Goal: Task Accomplishment & Management: Manage account settings

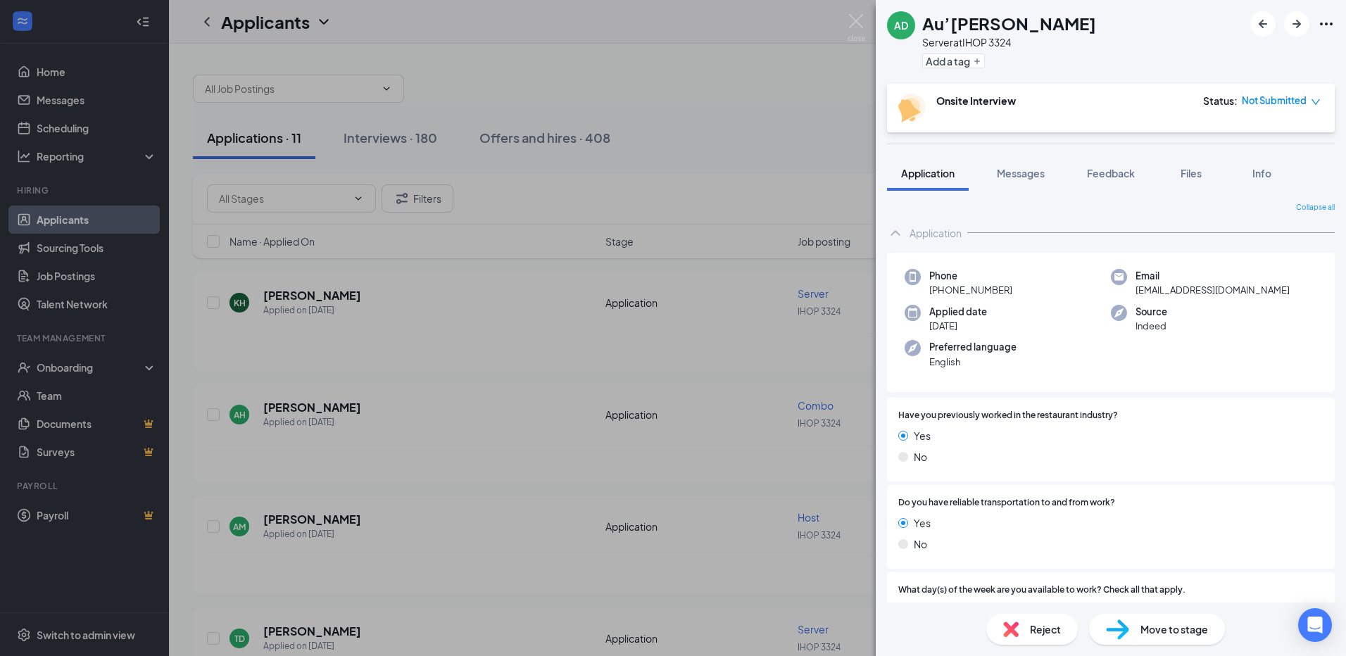
click at [576, 218] on div "AD Au’[PERSON_NAME] Server at IHOP 3324 Add a tag Onsite Interview Status : Not…" at bounding box center [673, 328] width 1346 height 656
click at [862, 22] on img at bounding box center [857, 27] width 18 height 27
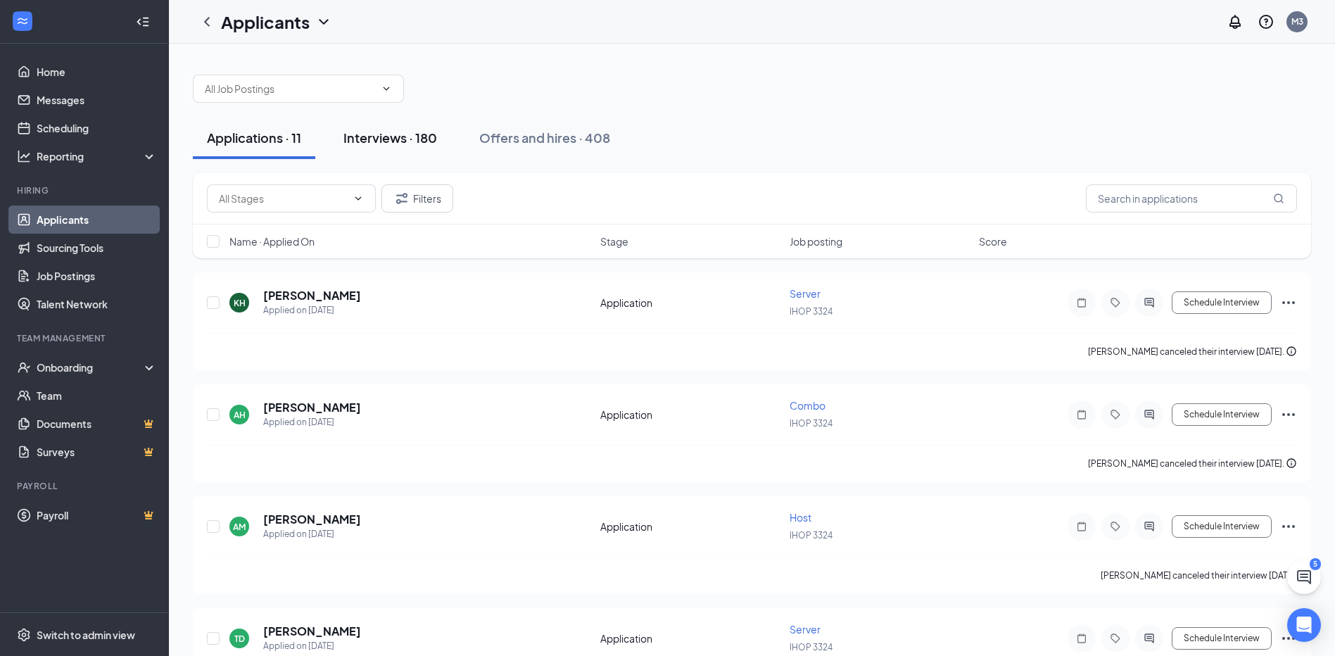
click at [429, 133] on div "Interviews · 180" at bounding box center [391, 138] width 94 height 18
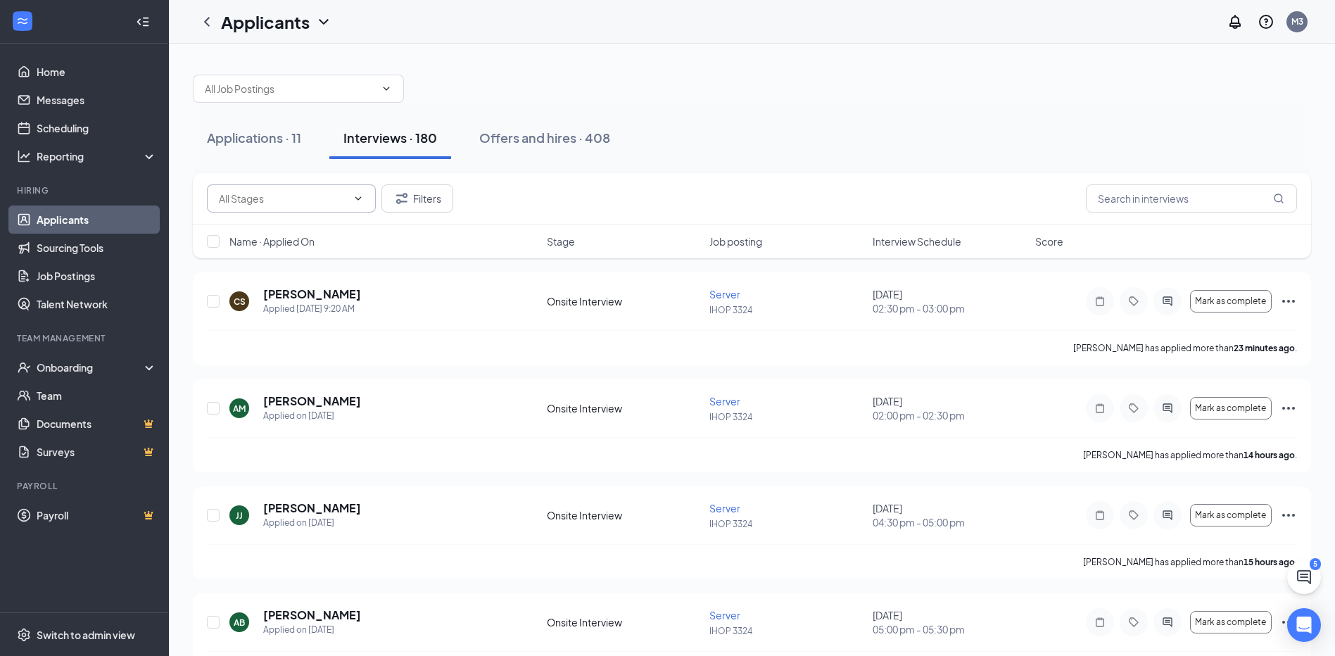
drag, startPoint x: 320, startPoint y: 212, endPoint x: 346, endPoint y: 184, distance: 37.8
click at [321, 212] on span at bounding box center [291, 198] width 169 height 28
click at [829, 108] on div "Applications · 11 Interviews · 180 Offers and hires · 408" at bounding box center [752, 138] width 1119 height 70
click at [291, 159] on div "Applications · 11 Interviews · 180 Offers and hires · 408" at bounding box center [752, 138] width 1119 height 70
click at [292, 151] on button "Applications · 11" at bounding box center [254, 138] width 122 height 42
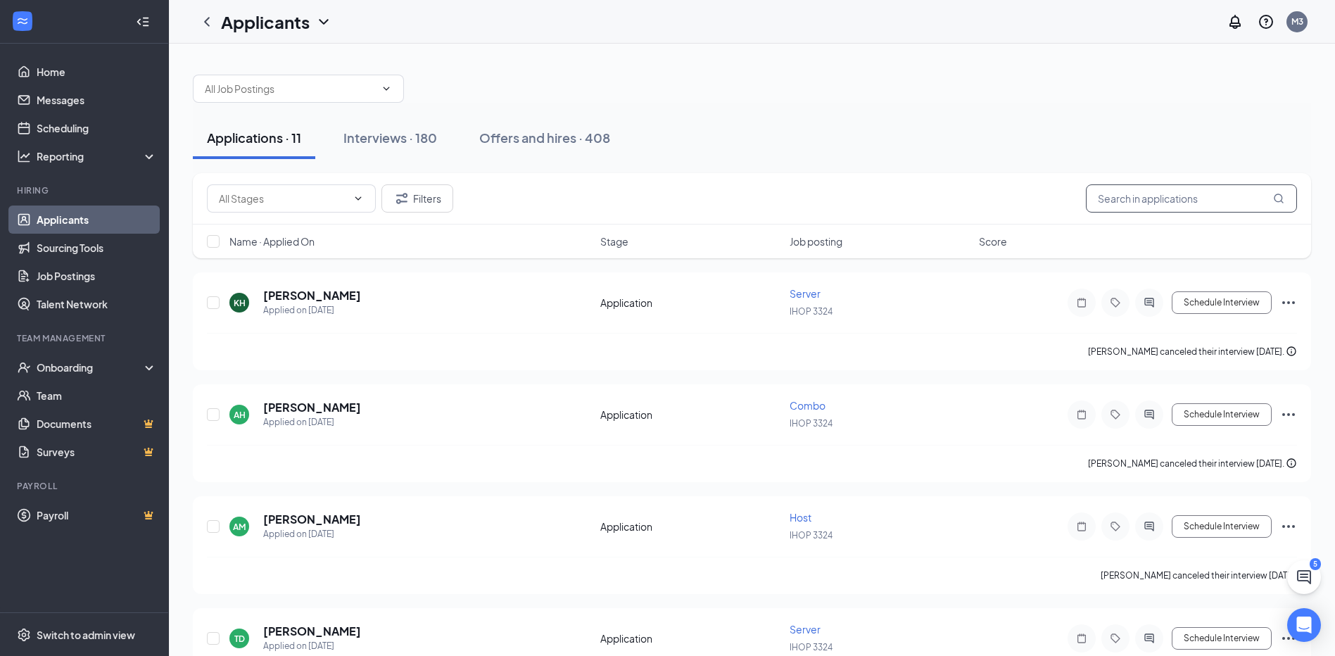
click at [1115, 201] on input "text" at bounding box center [1191, 198] width 211 height 28
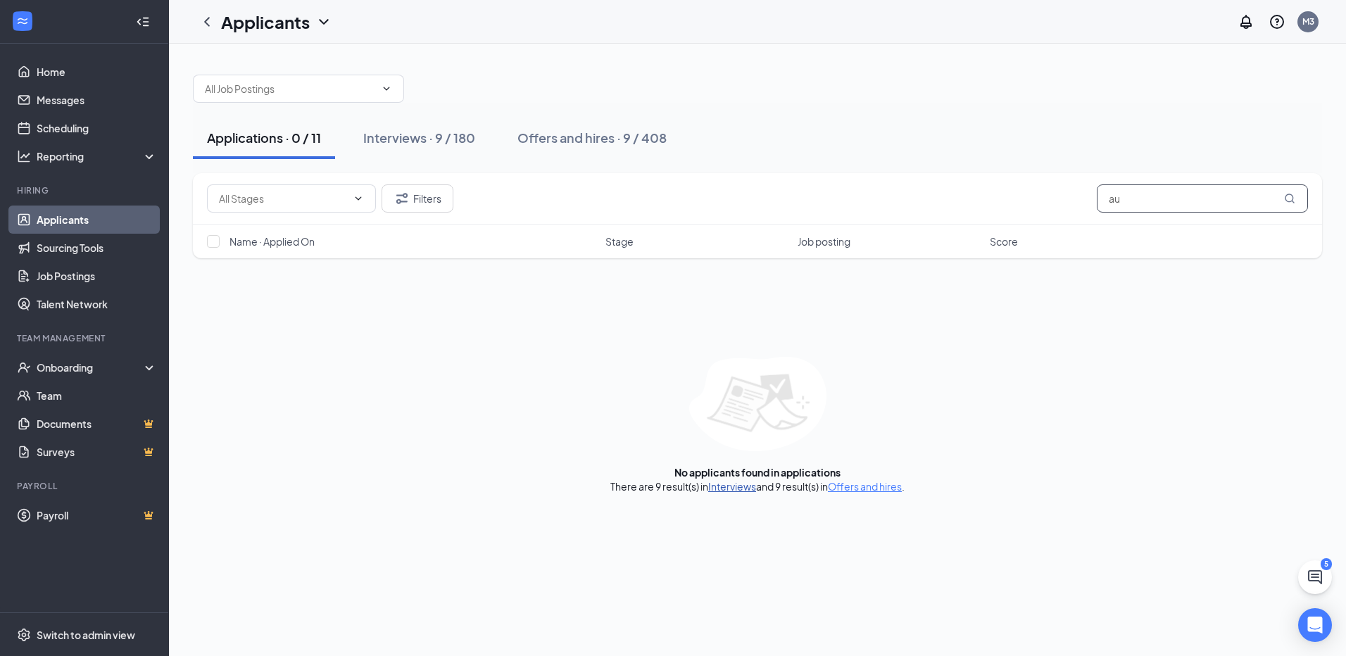
type input "au"
click at [751, 488] on link "Interviews" at bounding box center [732, 486] width 48 height 13
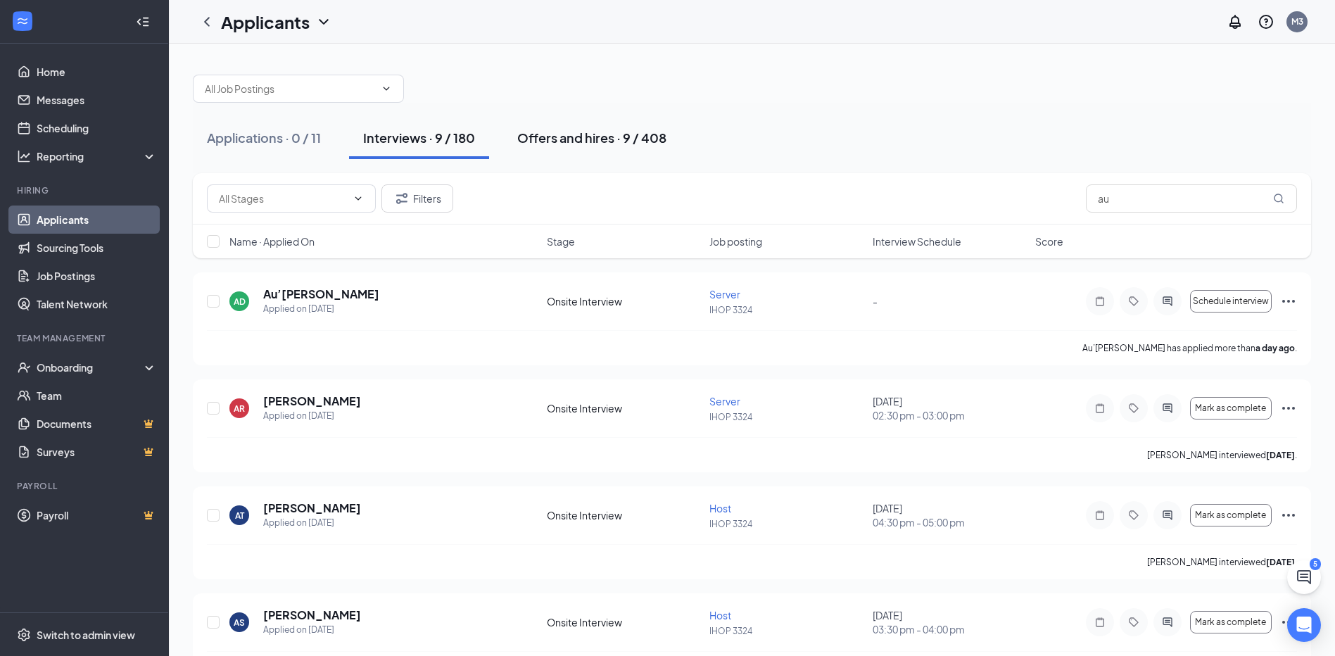
click at [633, 136] on div "Offers and hires · 9 / 408" at bounding box center [591, 138] width 149 height 18
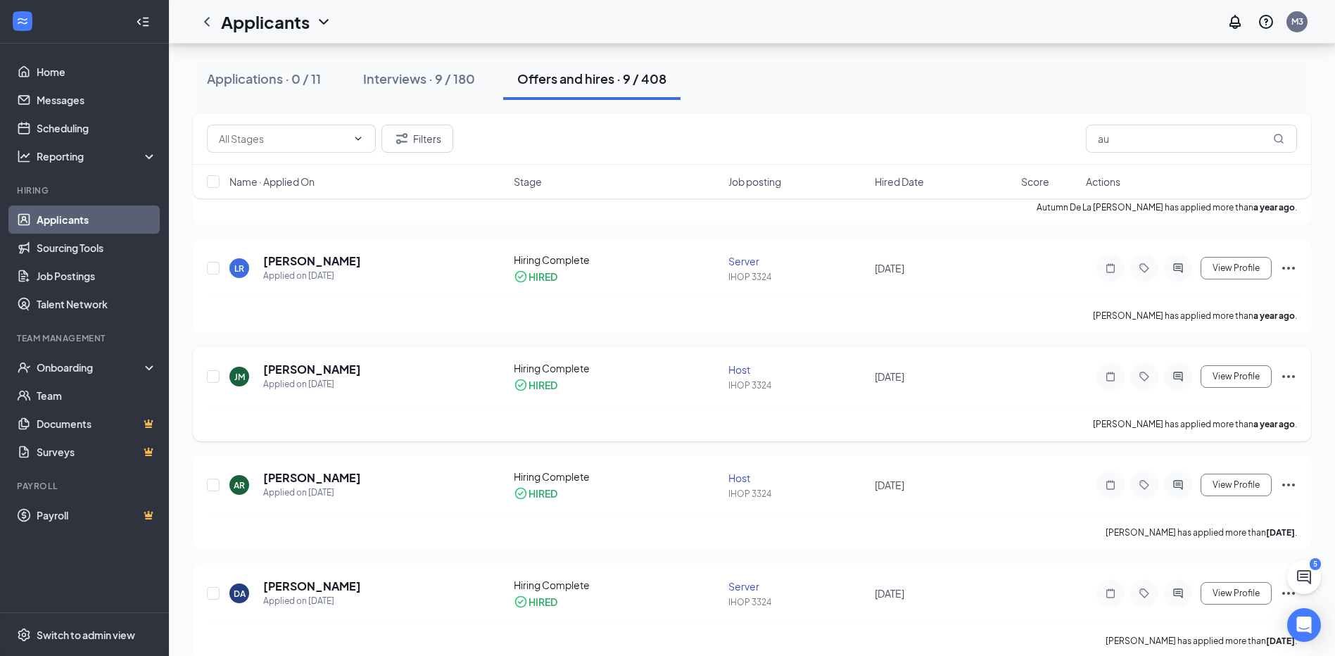
scroll to position [282, 0]
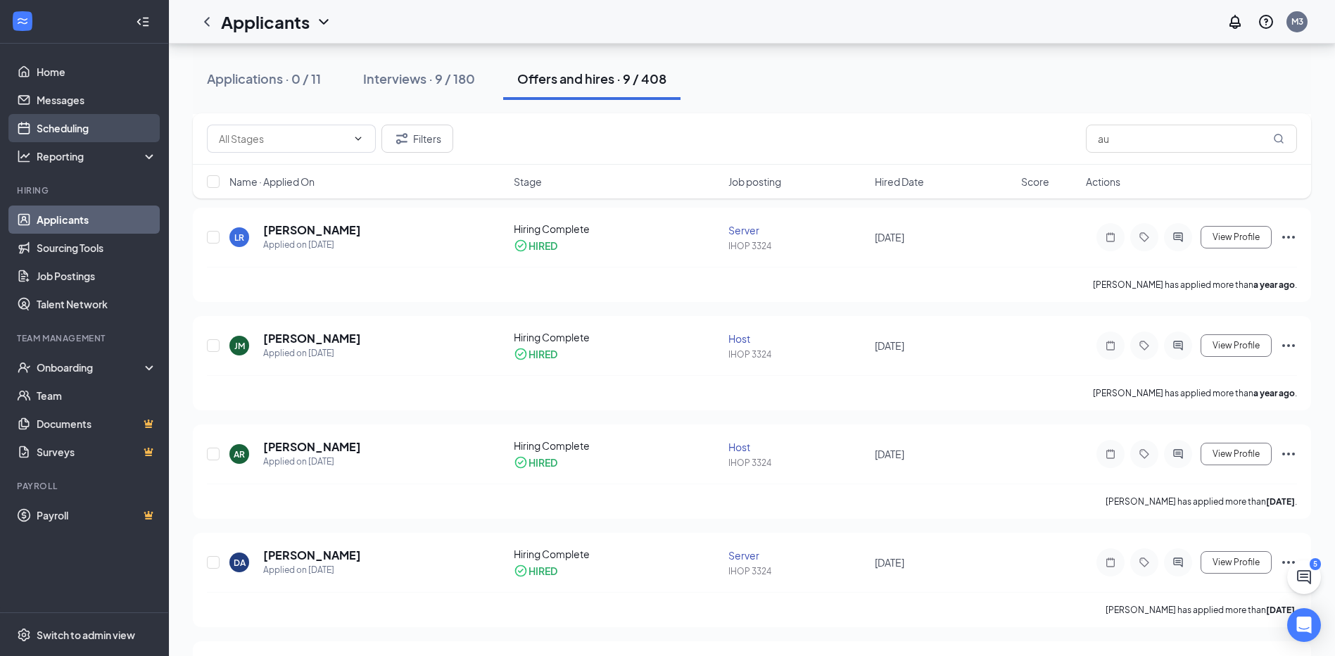
click at [106, 129] on link "Scheduling" at bounding box center [97, 128] width 120 height 28
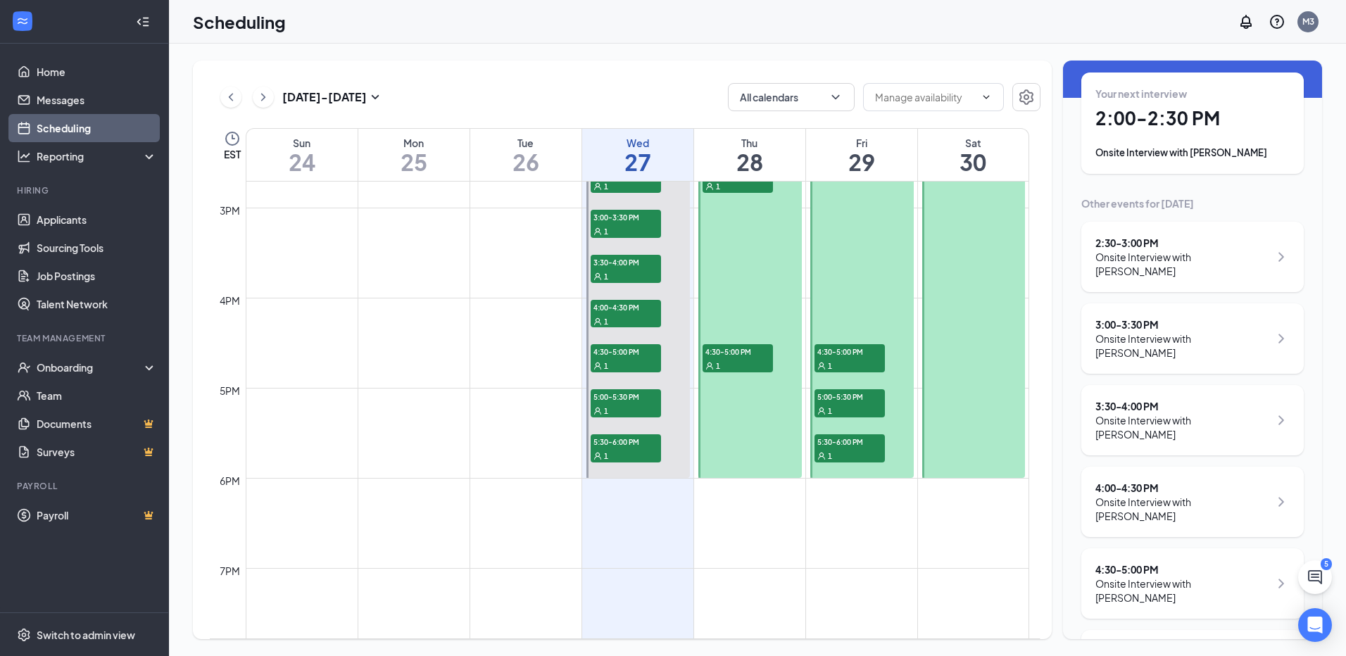
scroll to position [166, 0]
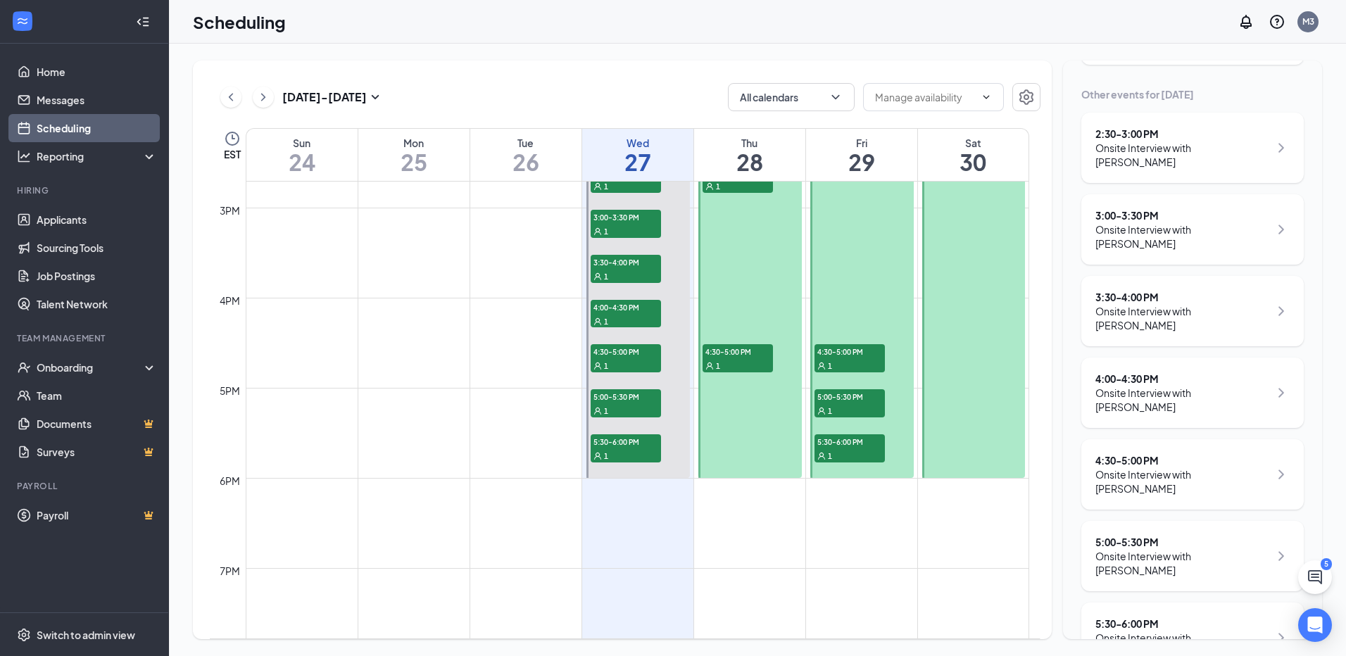
click at [759, 306] on div at bounding box center [749, 298] width 103 height 360
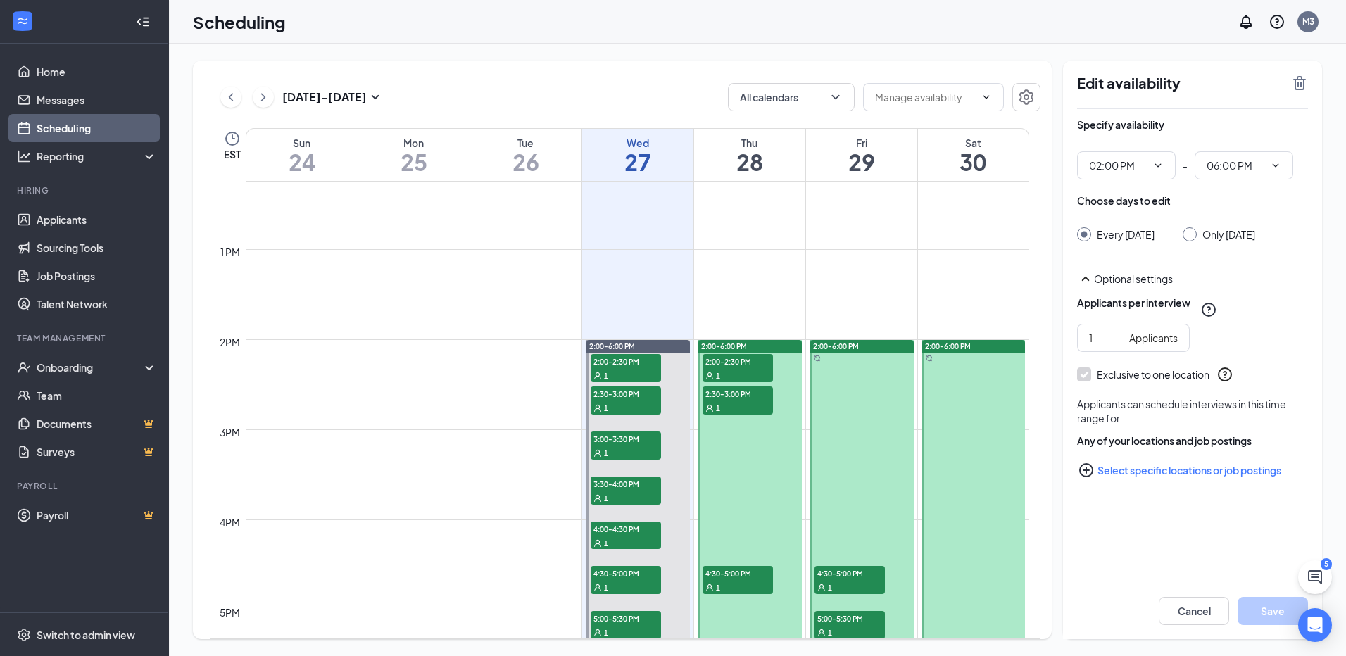
scroll to position [1255, 0]
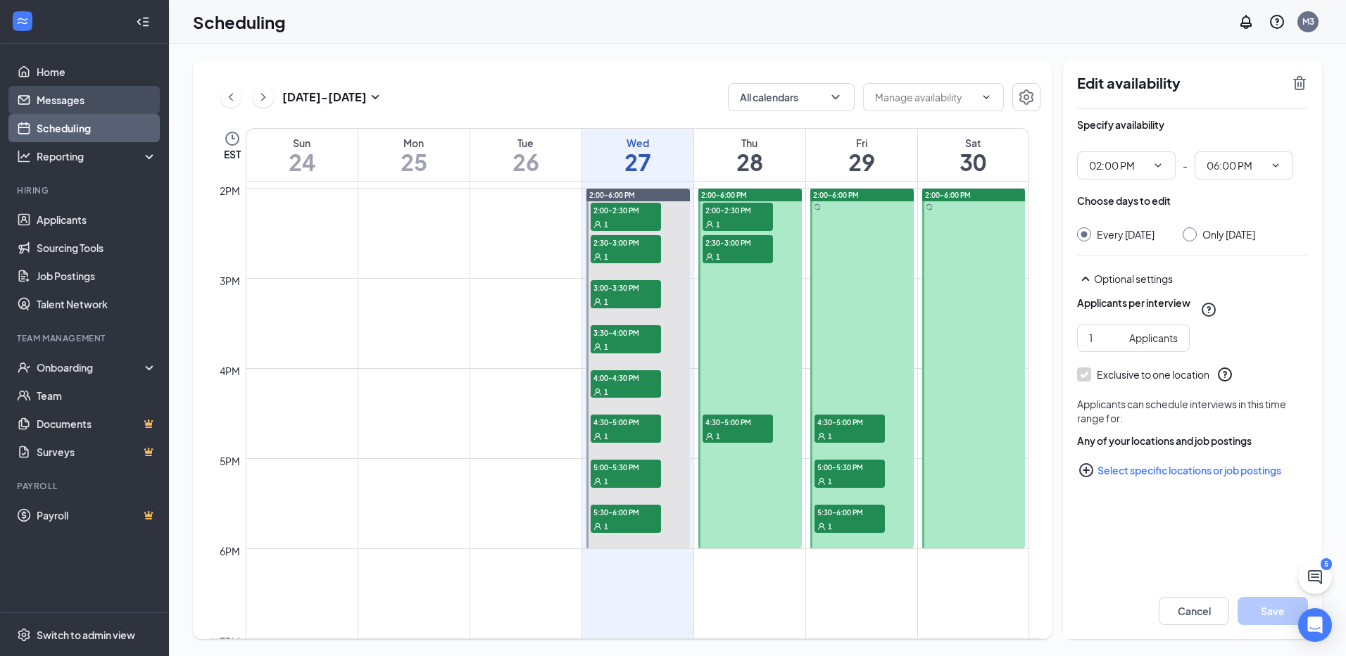
click at [141, 104] on link "Messages" at bounding box center [97, 100] width 120 height 28
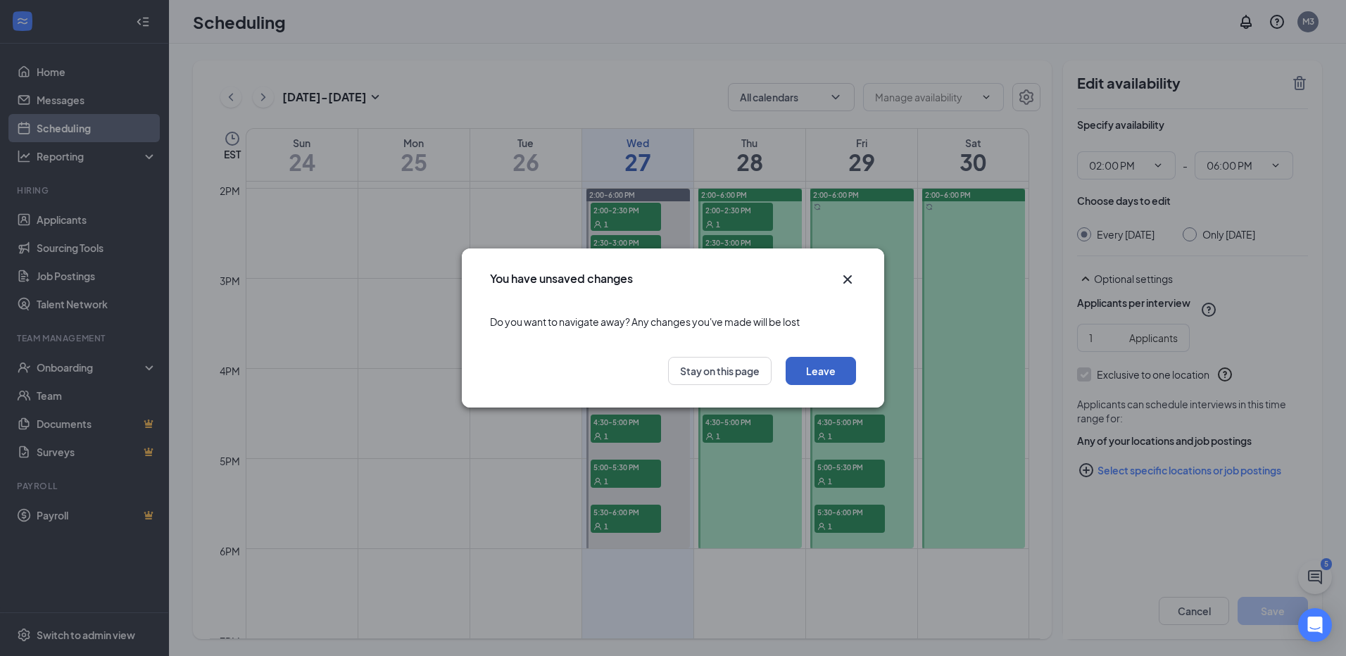
click at [832, 365] on button "Leave" at bounding box center [821, 371] width 70 height 28
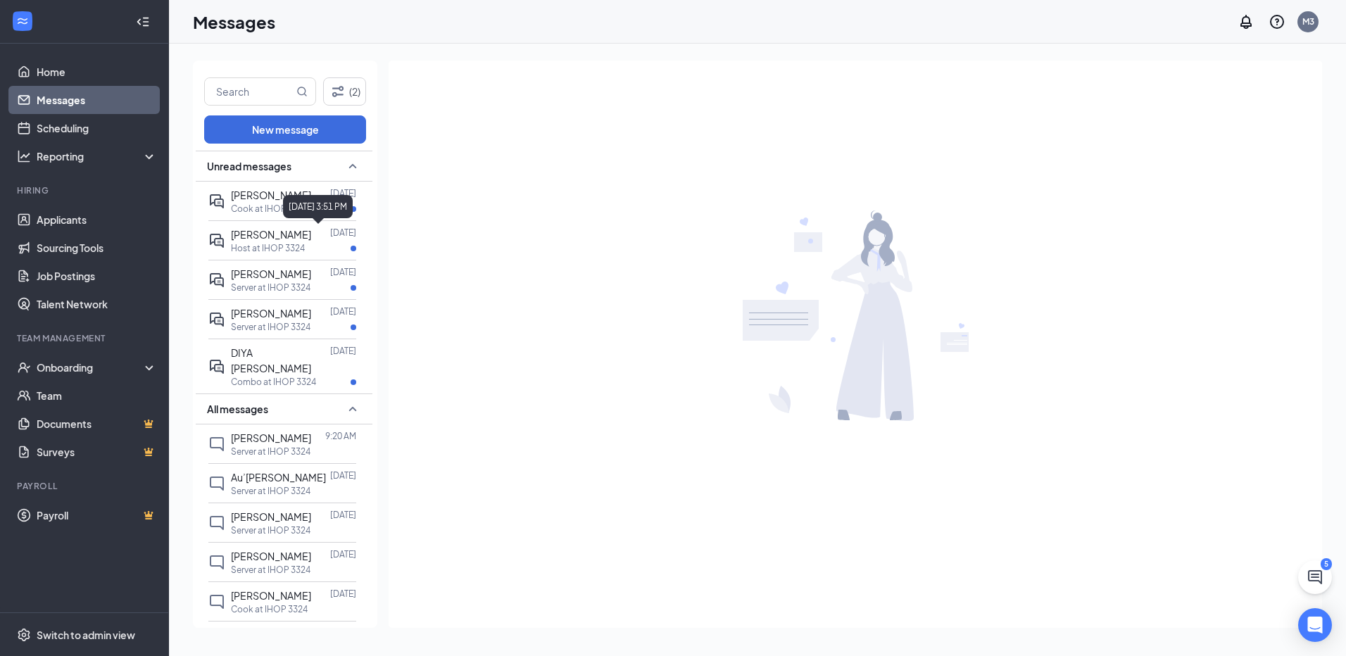
click at [294, 205] on div "[DATE] 3:51 PM" at bounding box center [318, 206] width 70 height 23
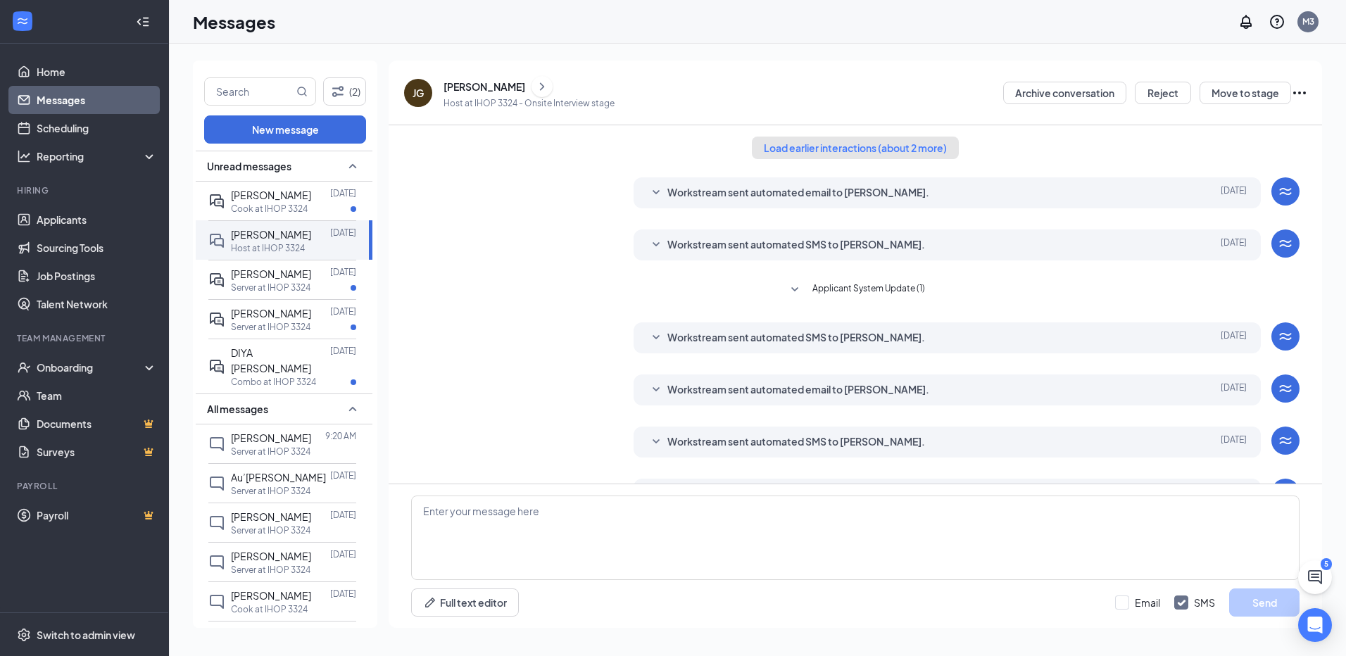
click at [802, 148] on button "Load earlier interactions (about 2 more)" at bounding box center [855, 148] width 207 height 23
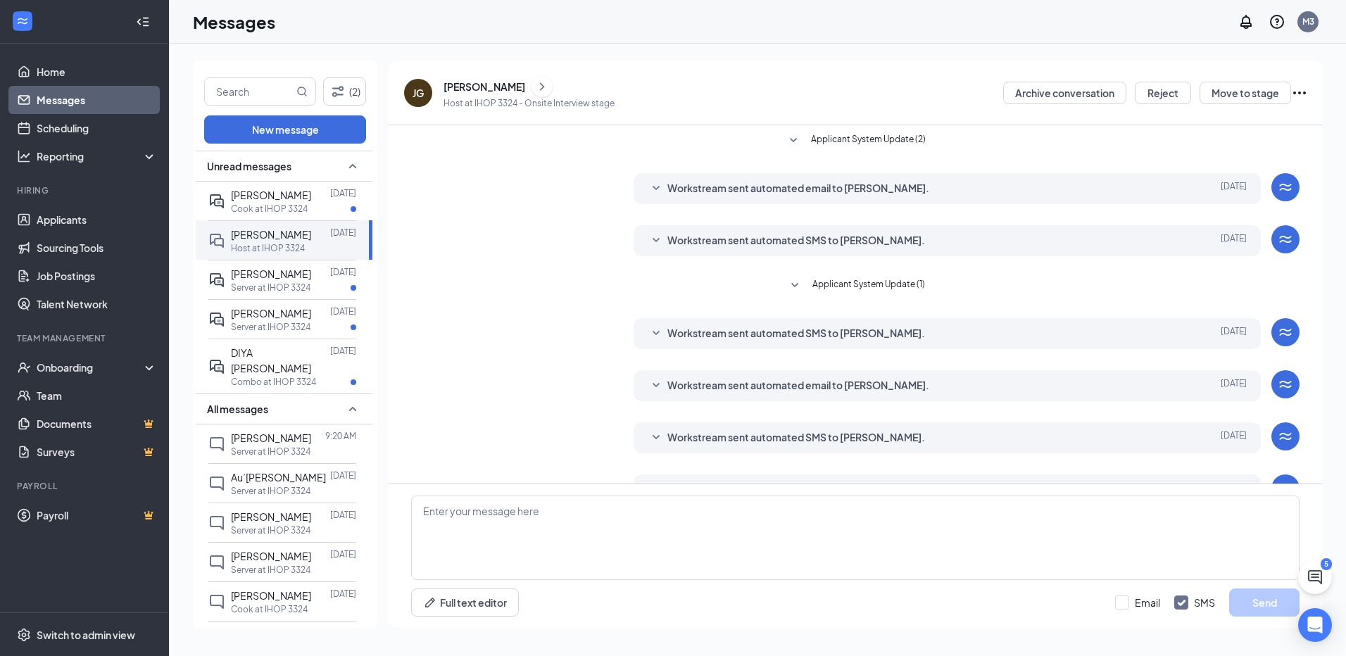
scroll to position [216, 0]
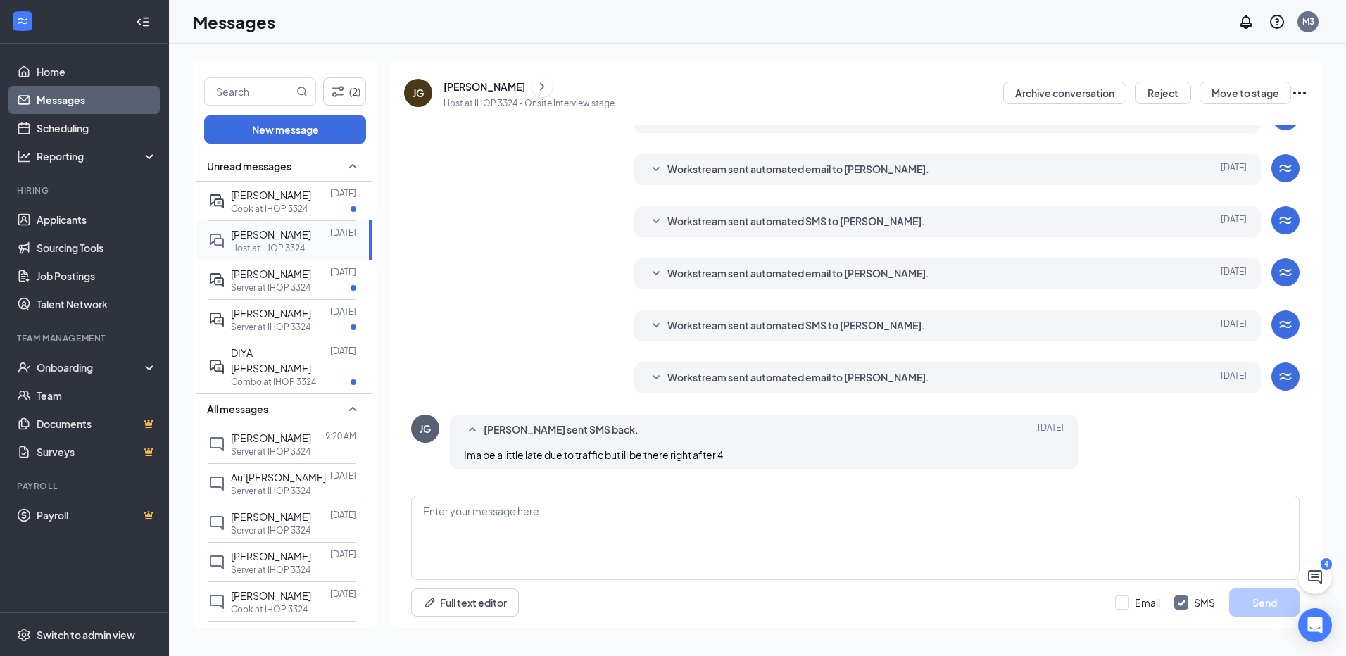
click at [297, 234] on span "[PERSON_NAME]" at bounding box center [271, 234] width 80 height 13
click at [333, 206] on div "Cook at IHOP 3324" at bounding box center [293, 209] width 125 height 12
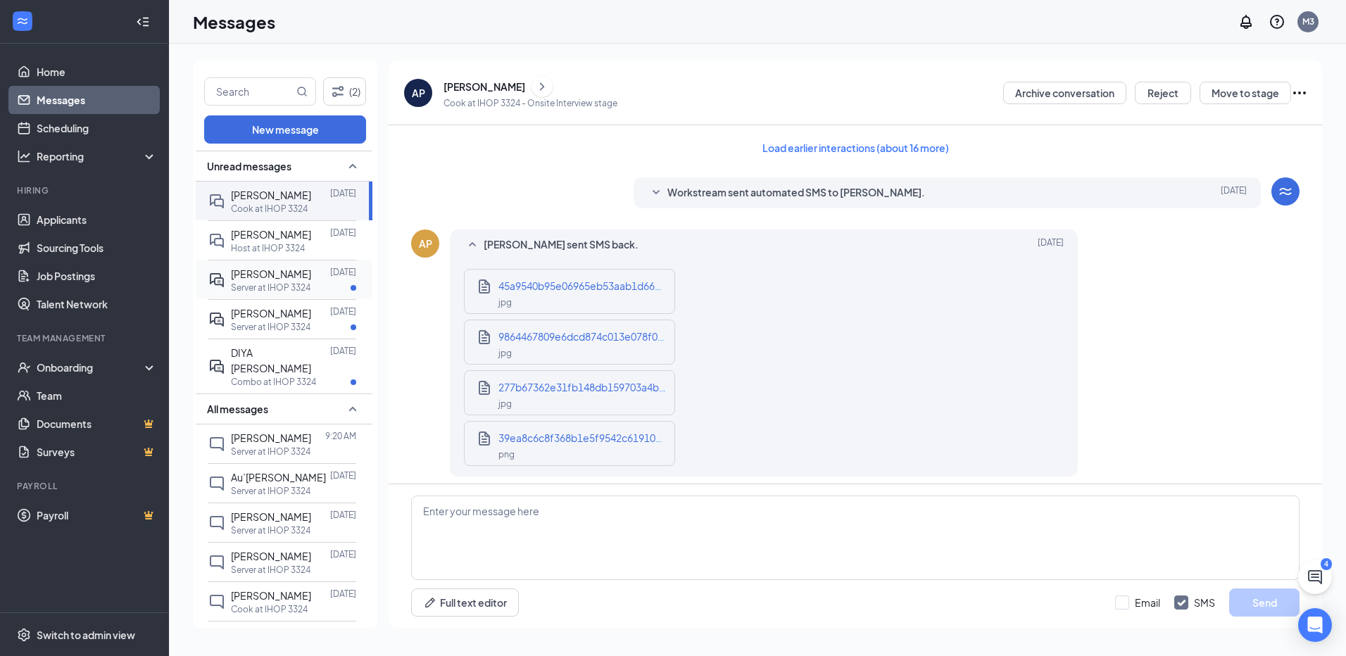
scroll to position [121, 0]
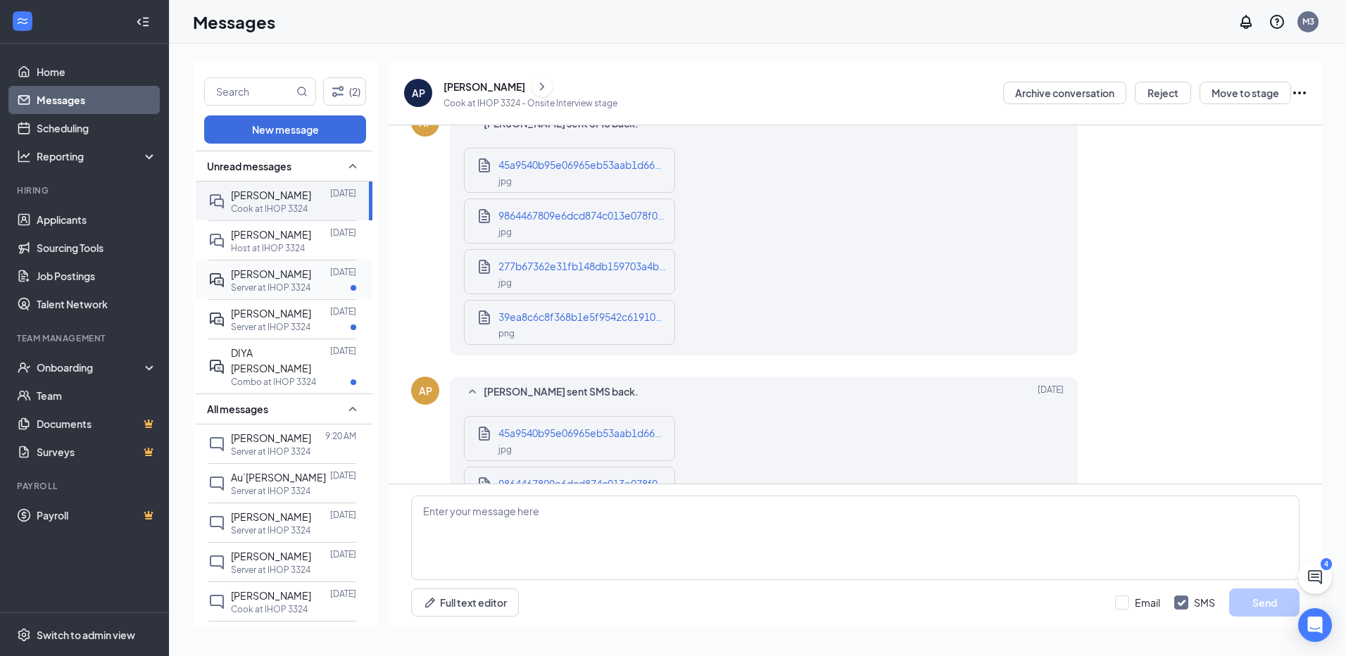
click at [317, 271] on div at bounding box center [320, 273] width 19 height 15
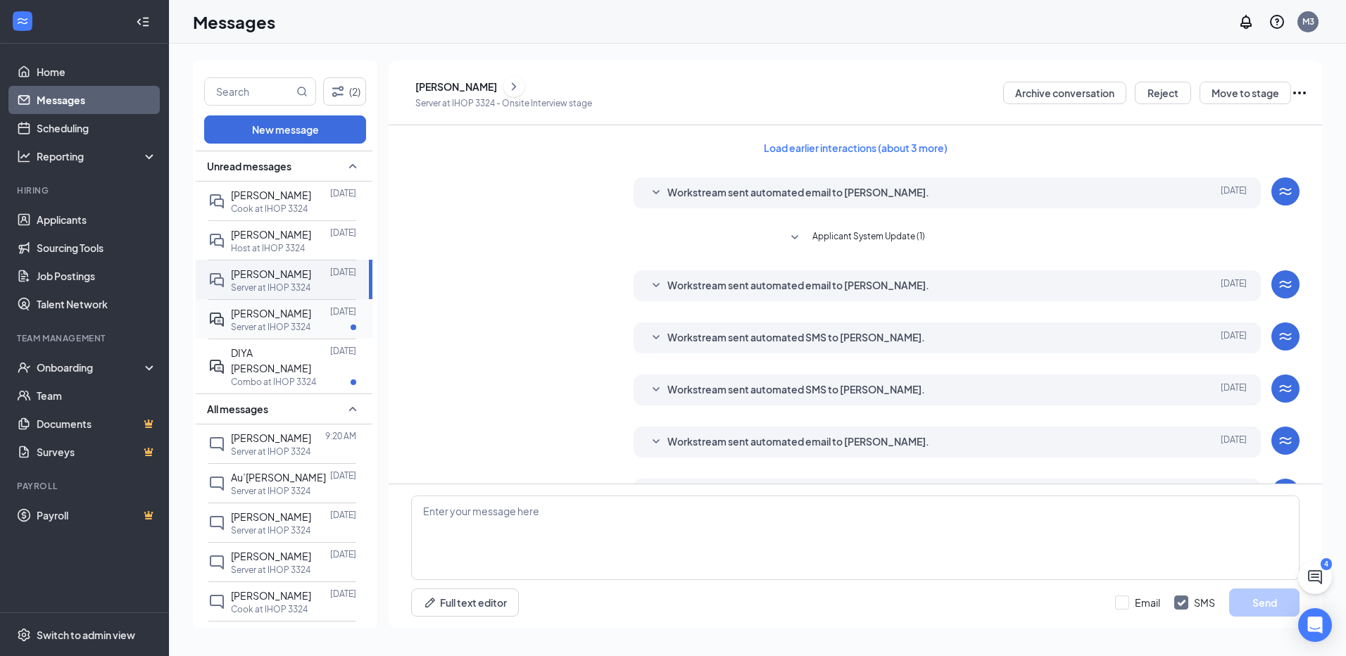
click at [284, 331] on p "Server at IHOP 3324" at bounding box center [271, 327] width 80 height 12
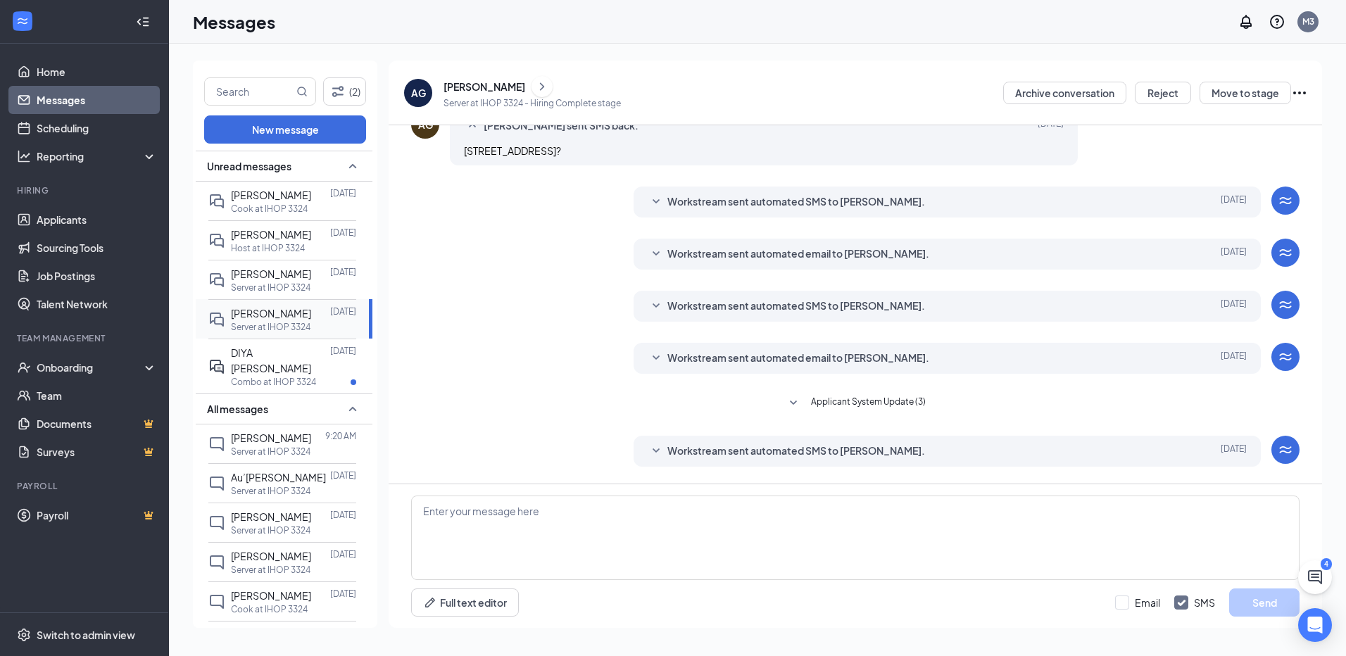
scroll to position [116, 0]
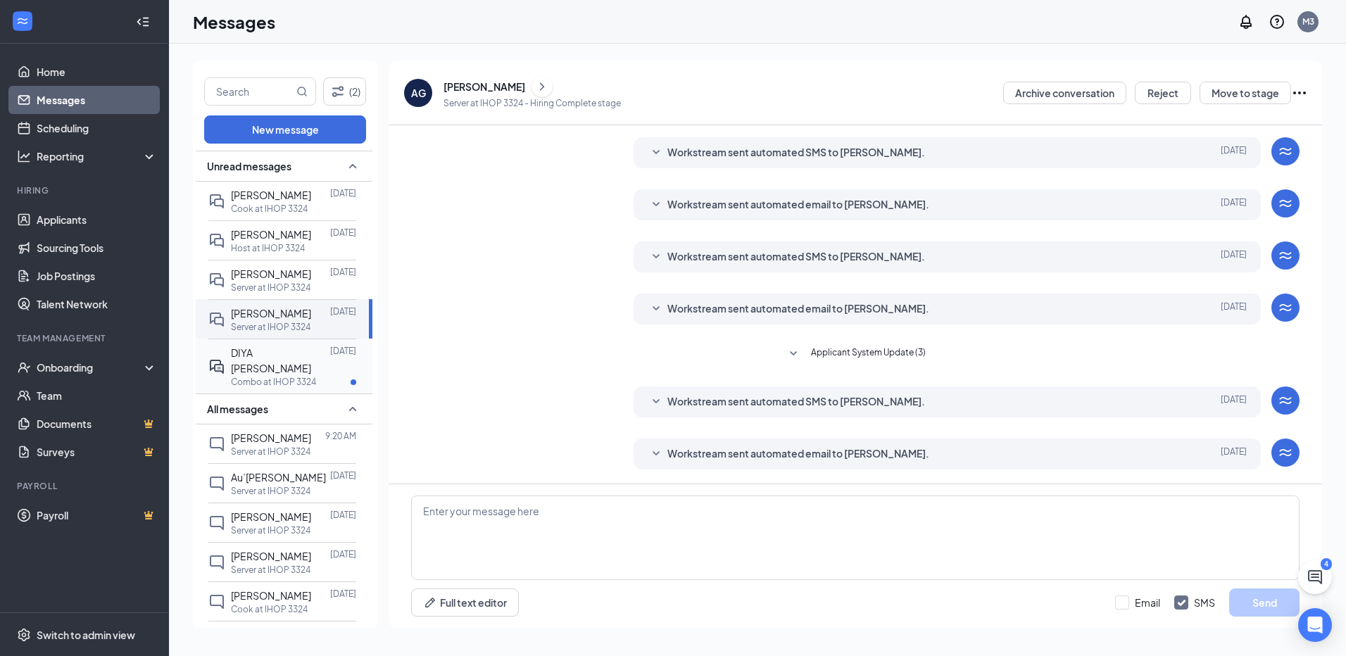
click at [283, 376] on p "Combo at IHOP 3324" at bounding box center [273, 382] width 85 height 12
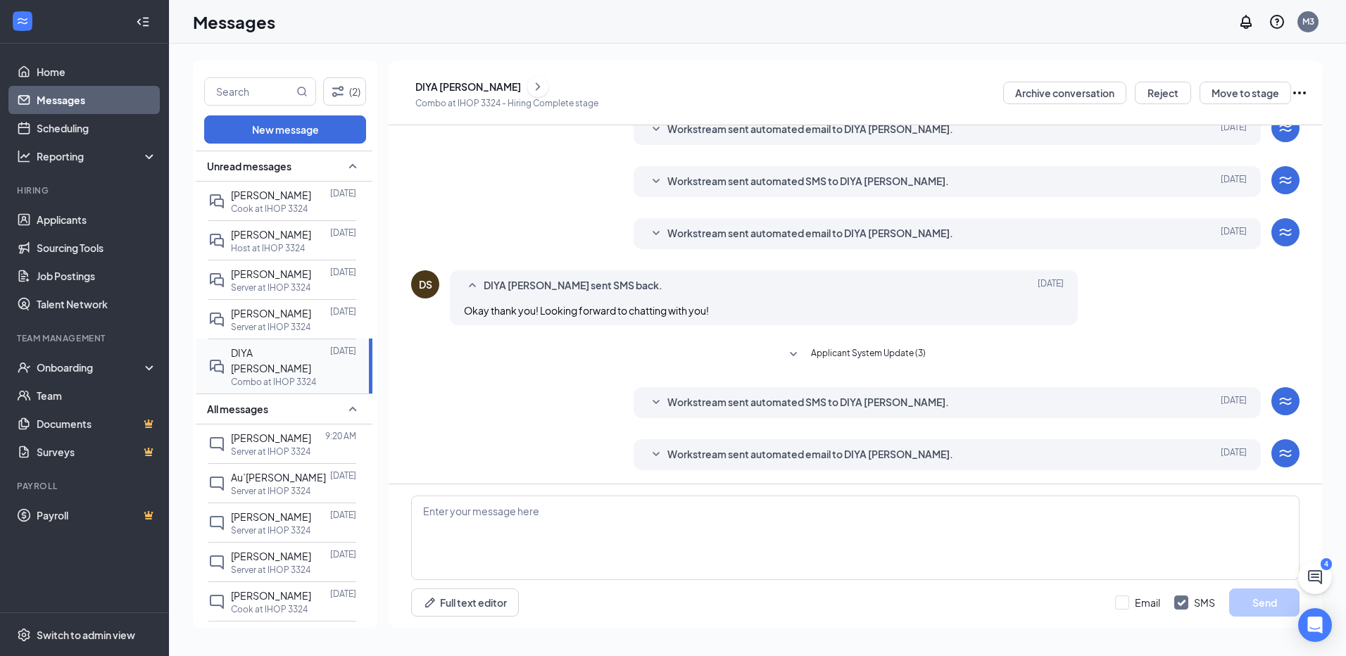
scroll to position [116, 0]
click at [275, 187] on div "[PERSON_NAME]" at bounding box center [271, 194] width 80 height 15
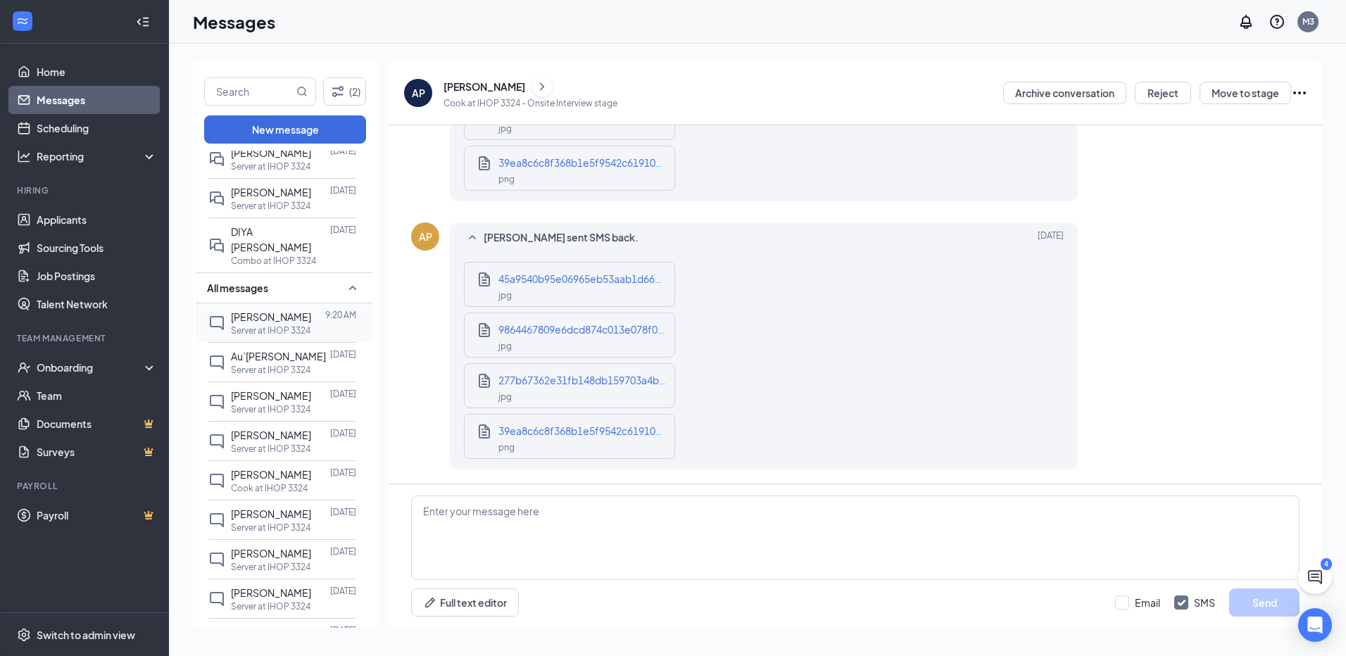
scroll to position [141, 0]
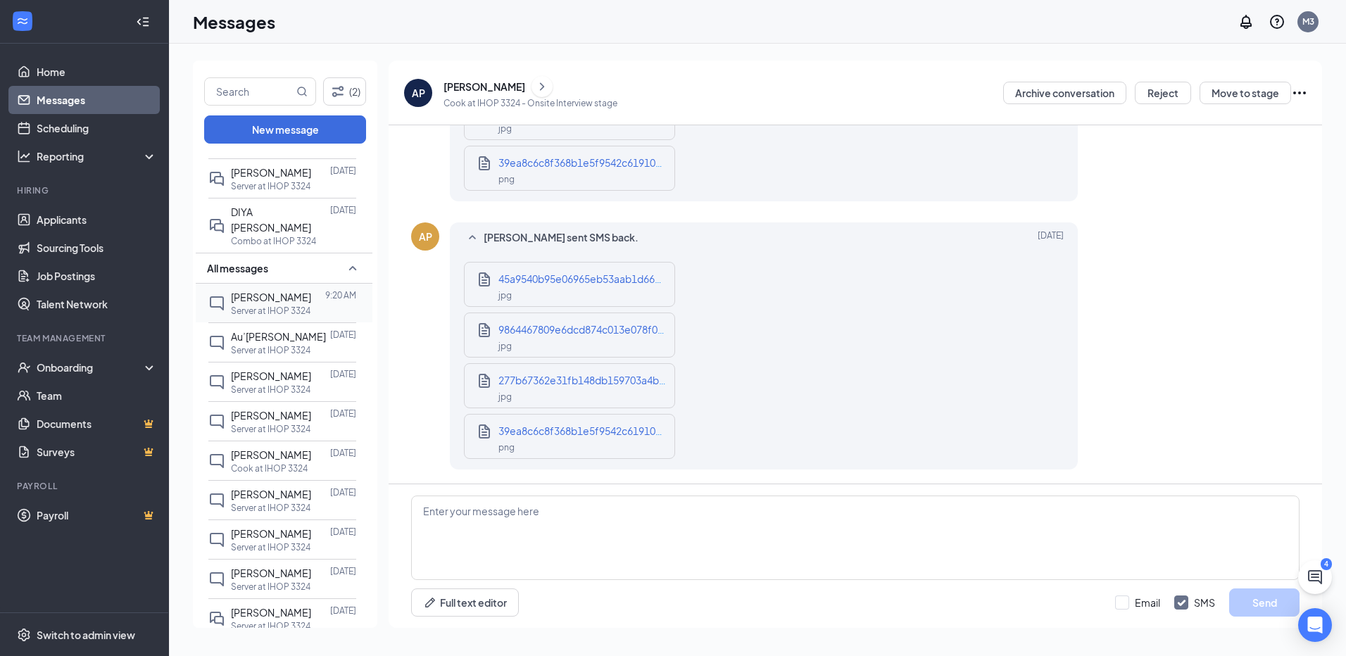
click at [286, 291] on span "[PERSON_NAME]" at bounding box center [271, 297] width 80 height 13
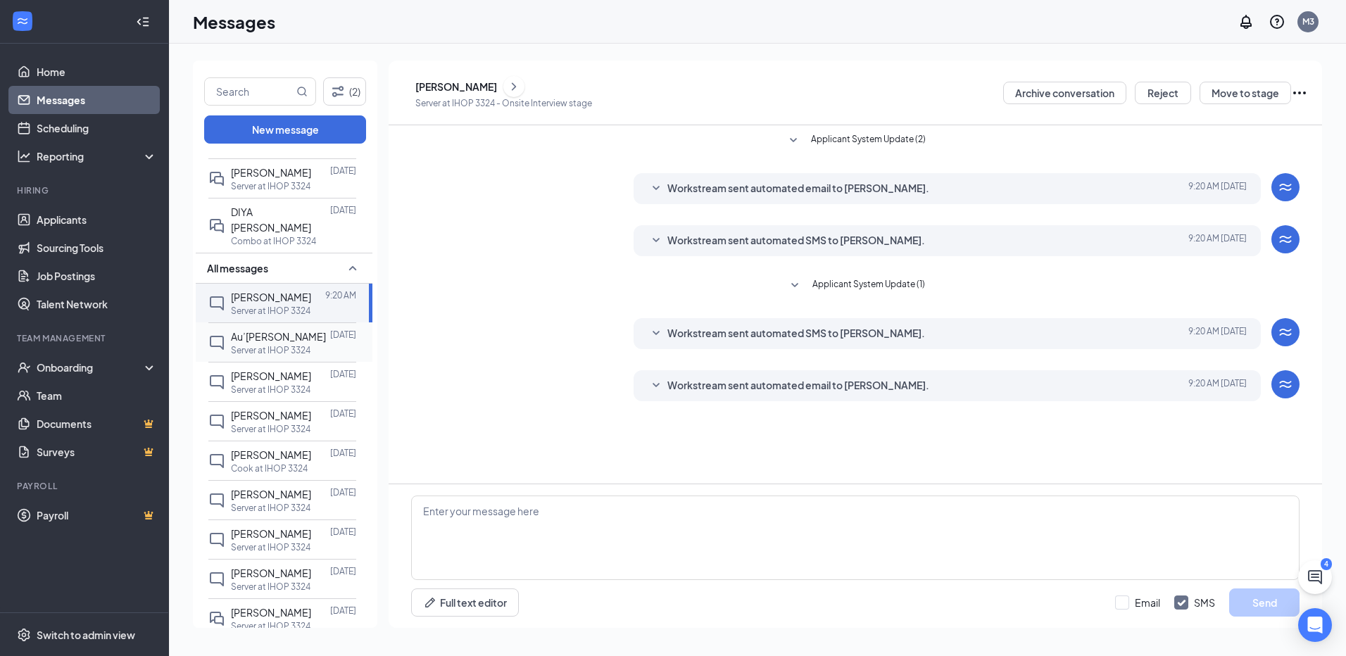
click at [294, 330] on span "Au’[PERSON_NAME]" at bounding box center [278, 336] width 95 height 13
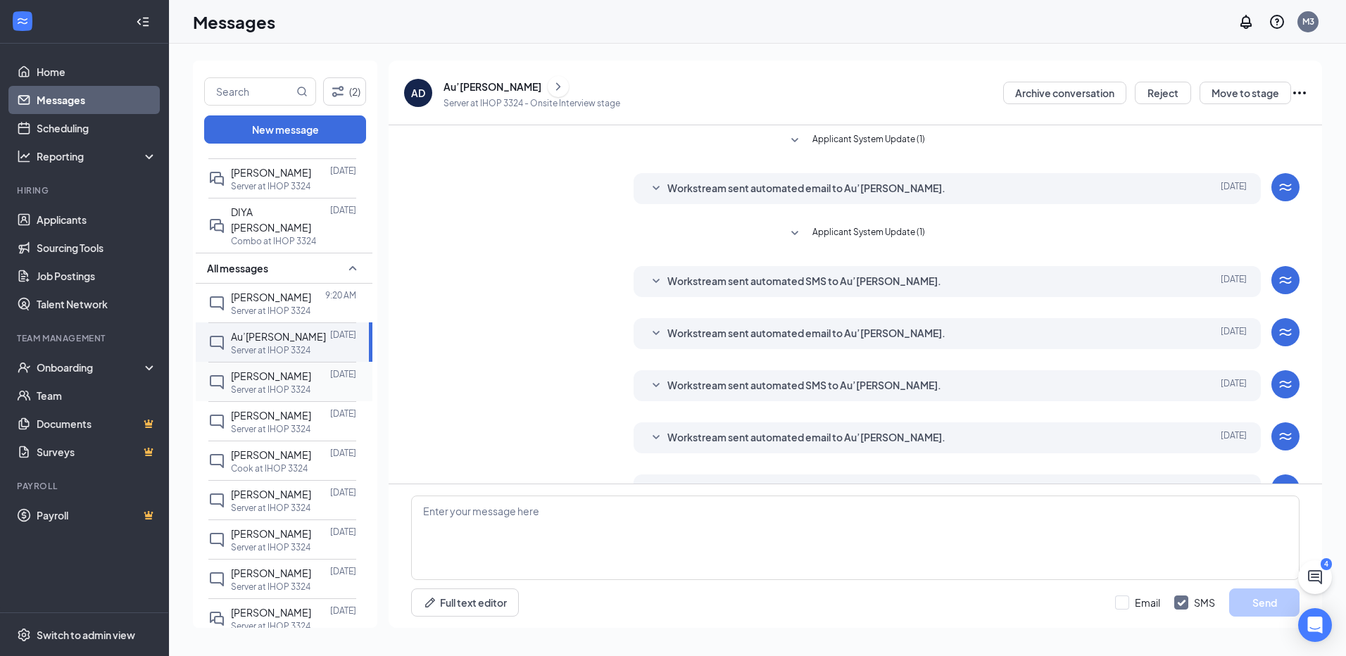
scroll to position [36, 0]
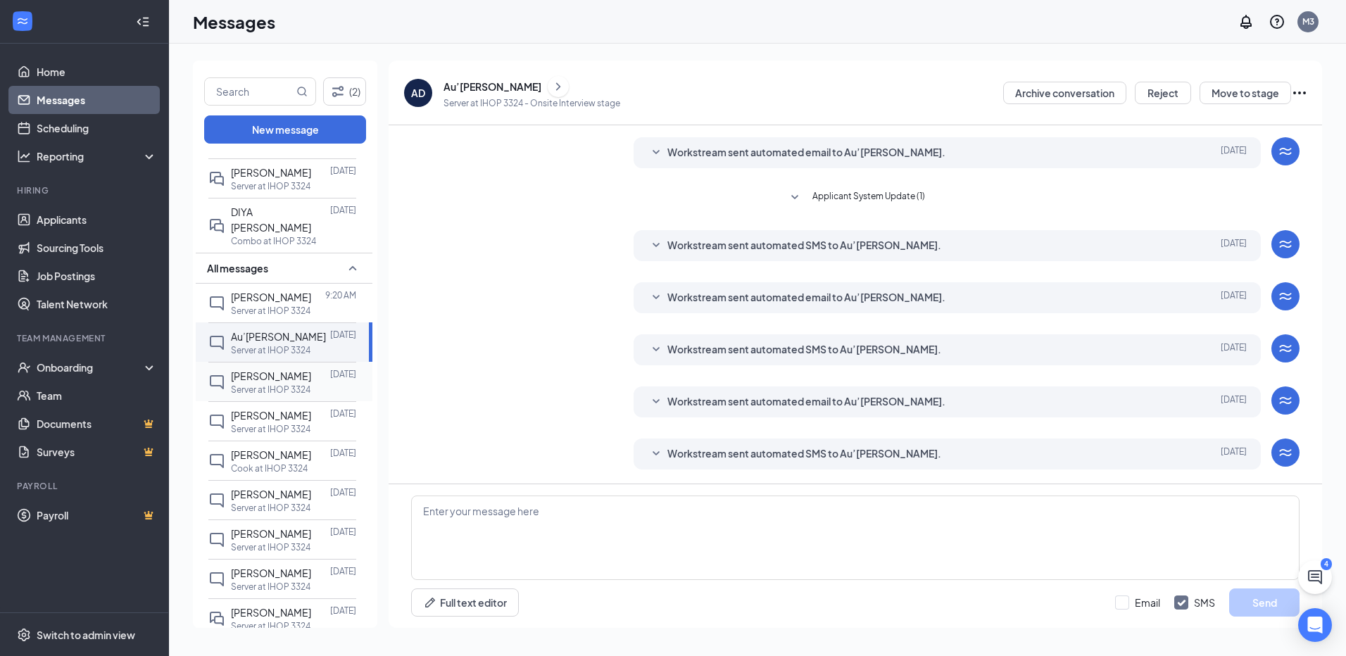
click at [277, 384] on p "Server at IHOP 3324" at bounding box center [271, 390] width 80 height 12
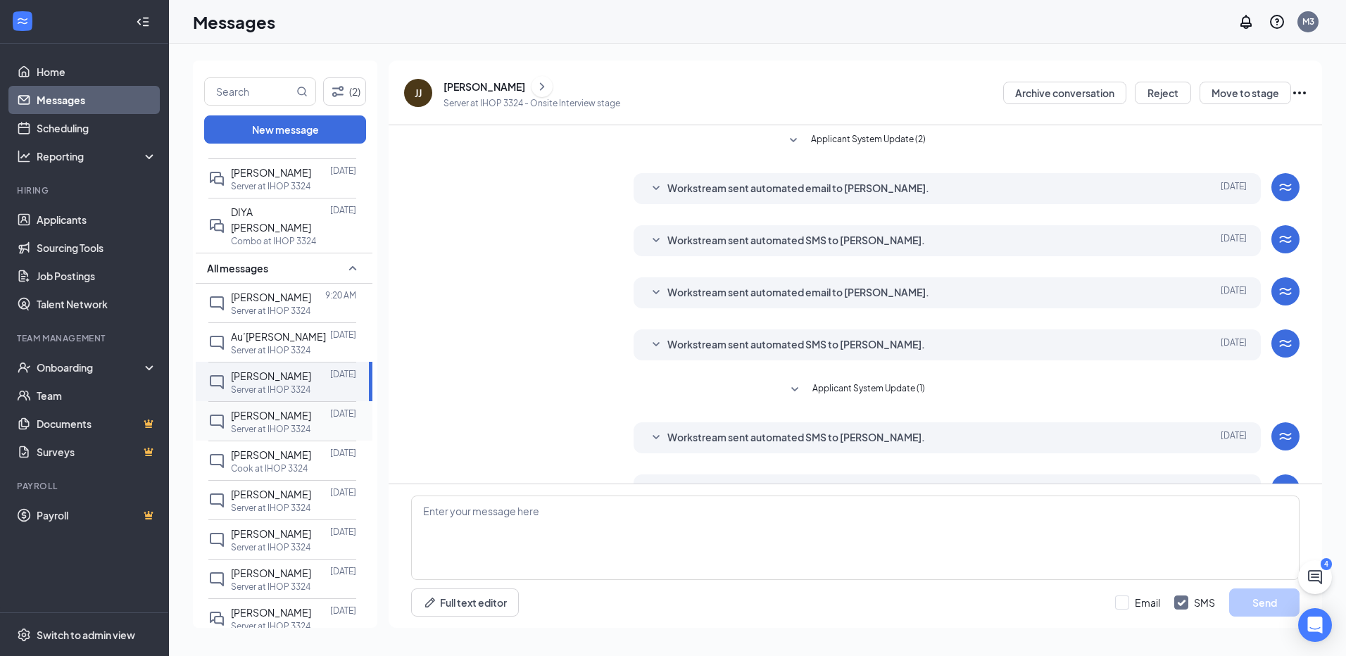
scroll to position [36, 0]
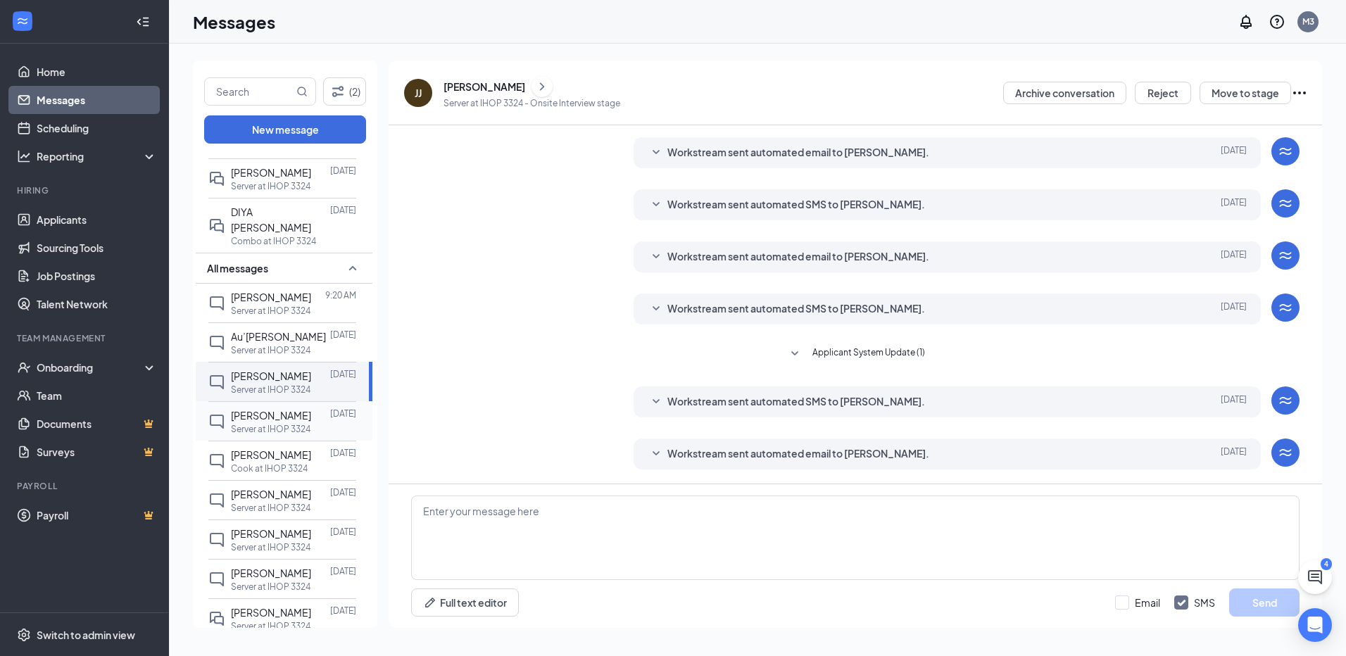
click at [279, 423] on p "Server at IHOP 3324" at bounding box center [271, 429] width 80 height 12
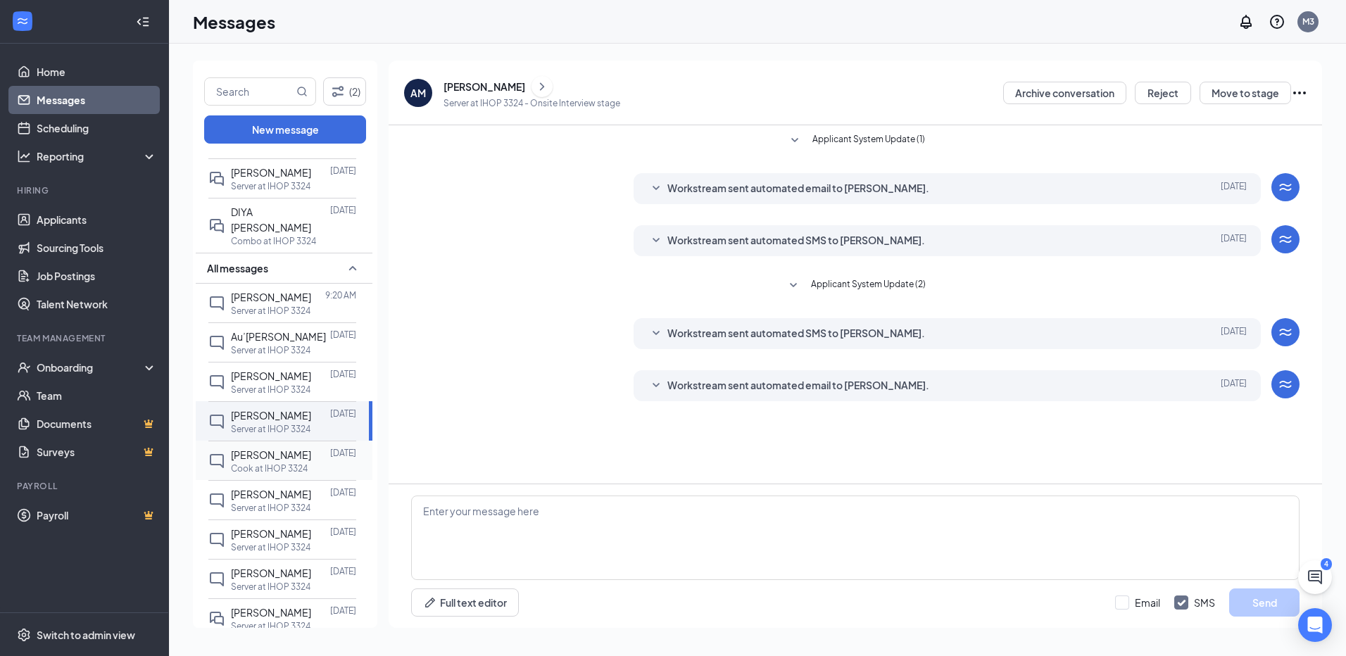
click at [284, 462] on p "Cook at IHOP 3324" at bounding box center [269, 468] width 77 height 12
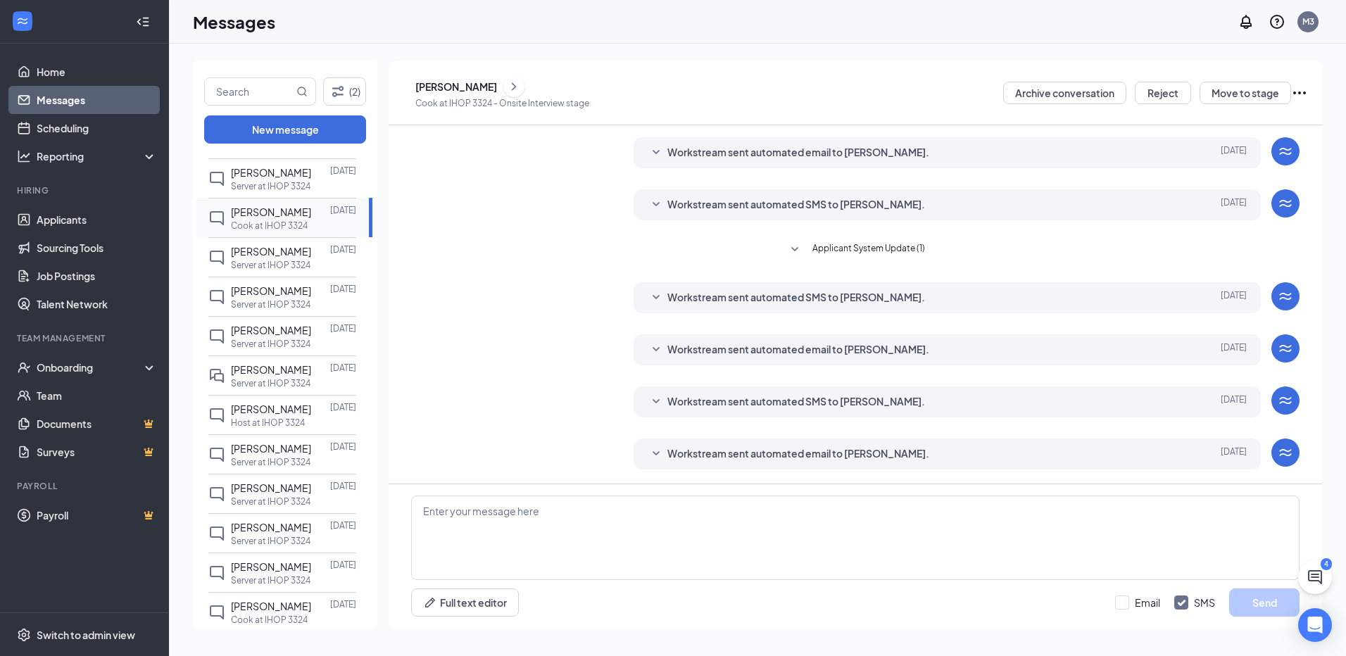
scroll to position [282, 0]
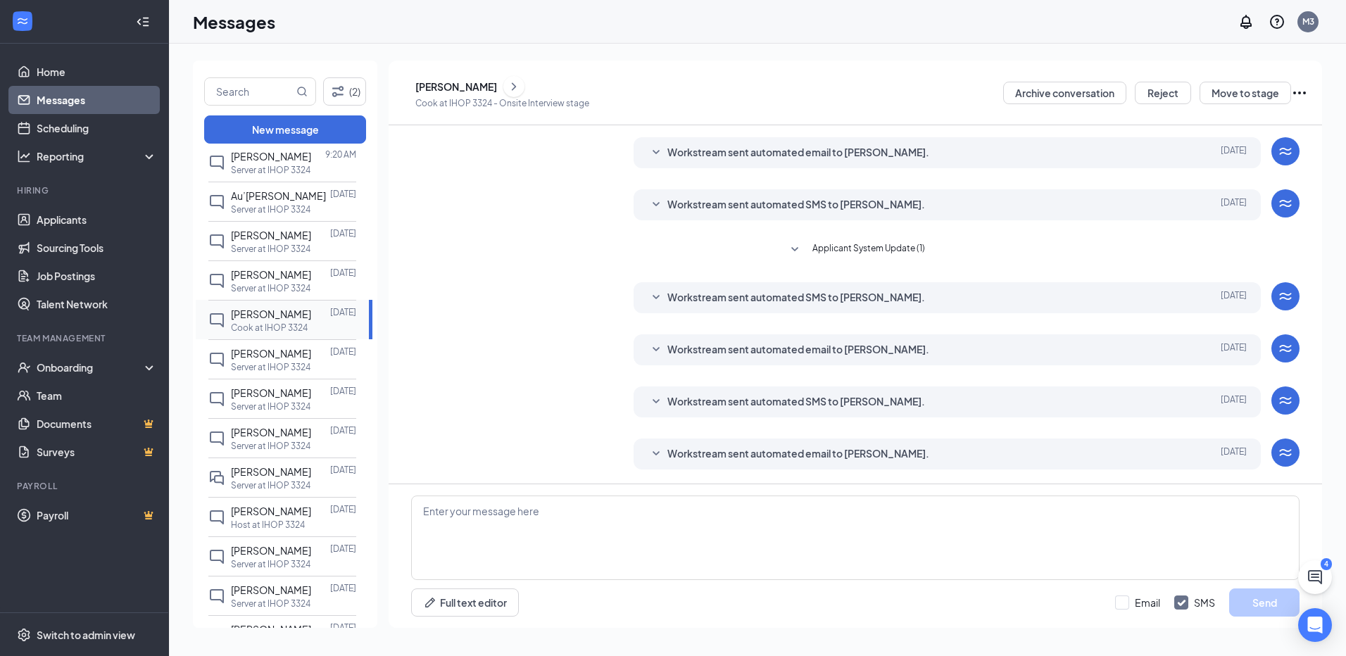
click at [282, 322] on p "Cook at IHOP 3324" at bounding box center [269, 328] width 77 height 12
click at [291, 322] on p "Cook at IHOP 3324" at bounding box center [269, 328] width 77 height 12
click at [303, 189] on span "Au’[PERSON_NAME]" at bounding box center [278, 195] width 95 height 13
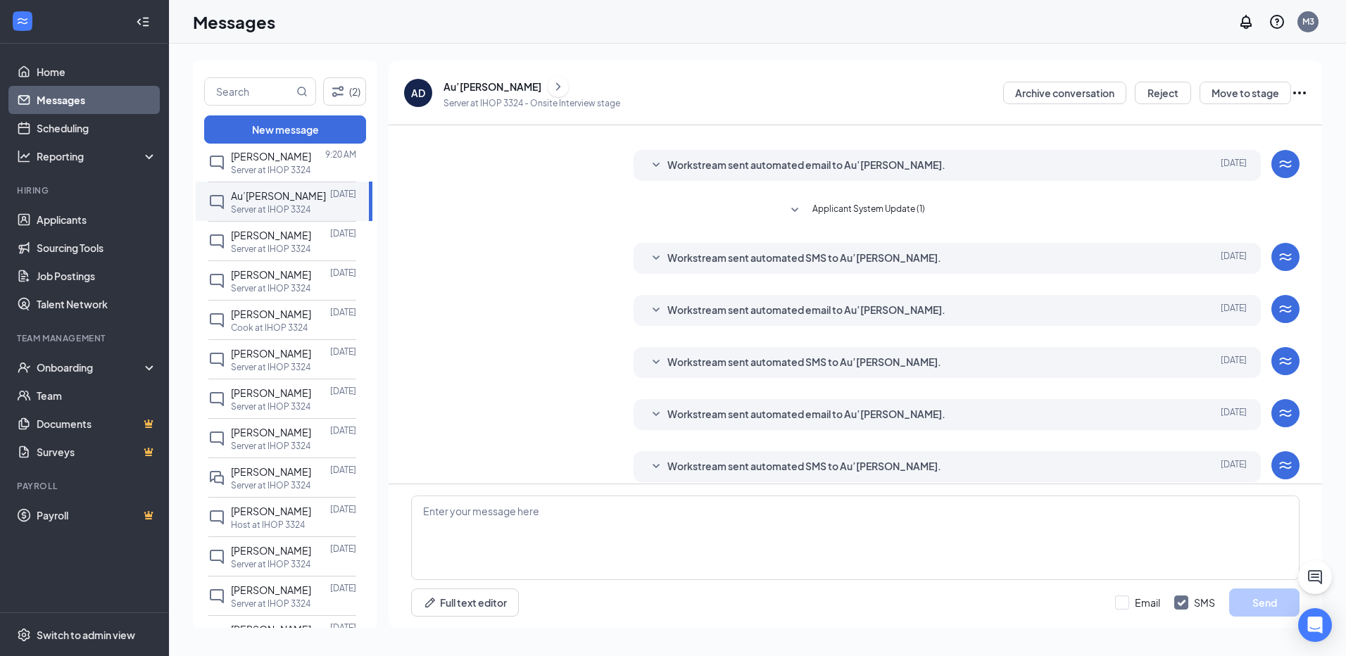
scroll to position [36, 0]
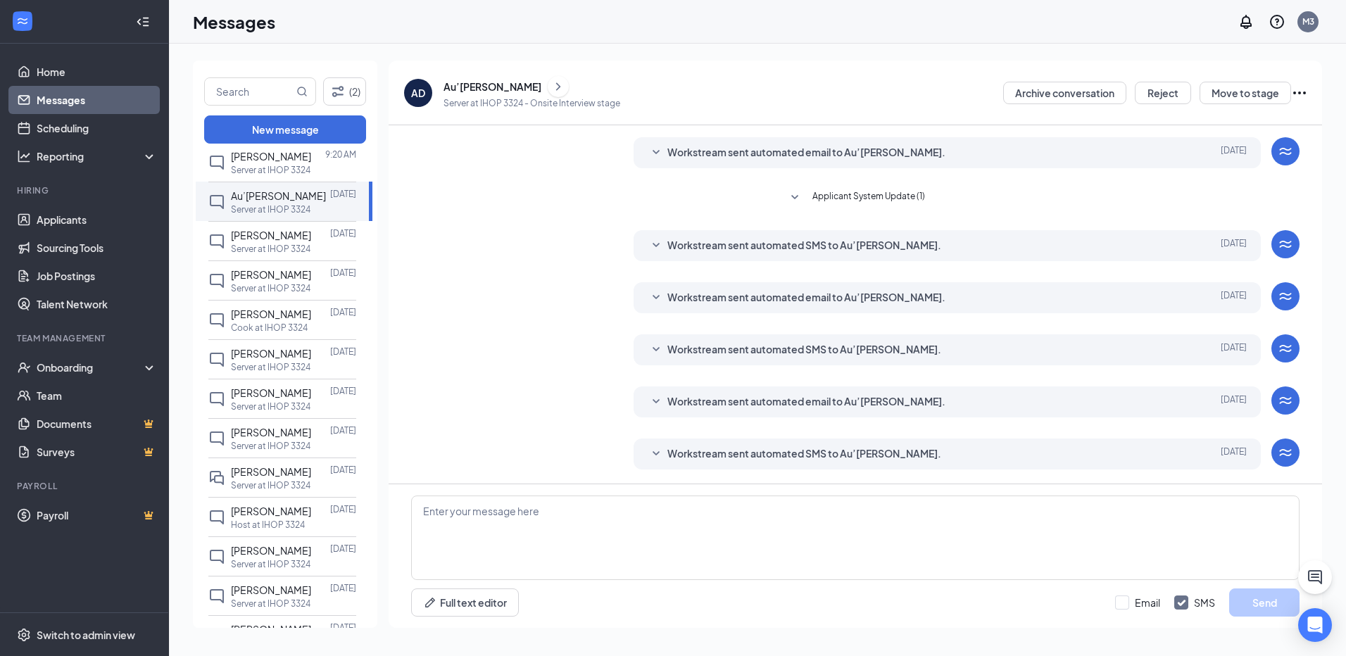
click at [551, 88] on icon "ChevronRight" at bounding box center [558, 86] width 14 height 17
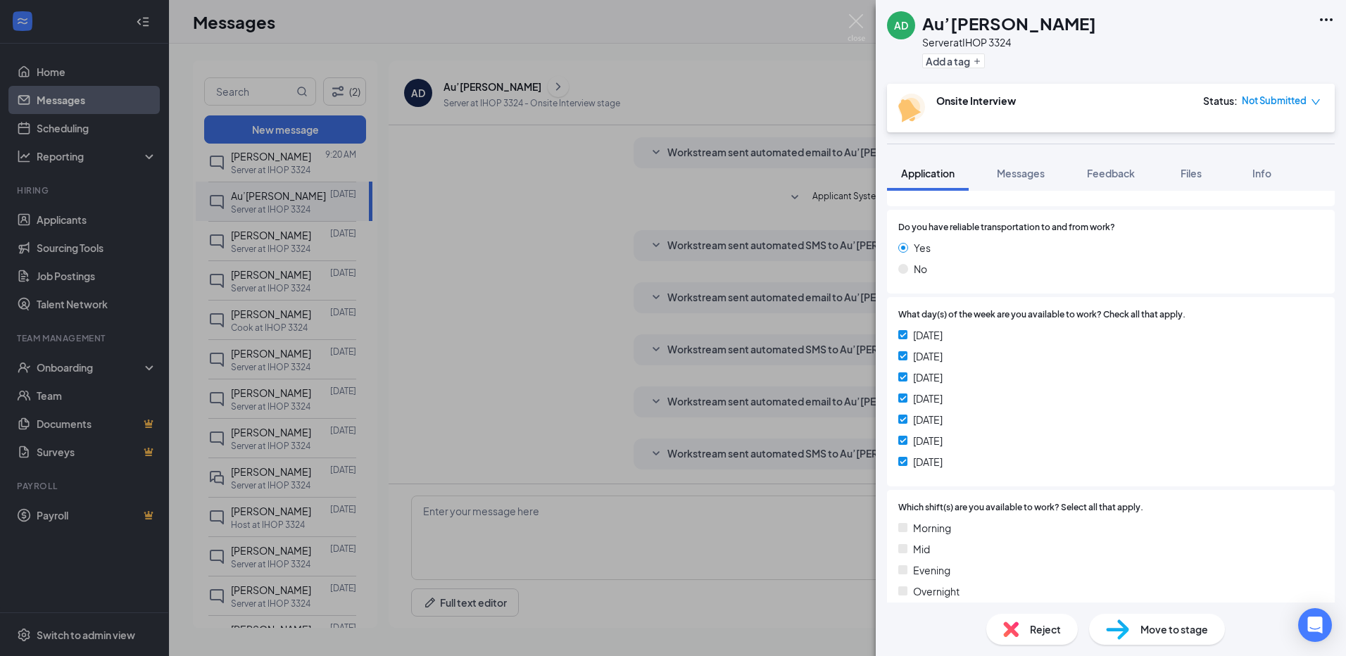
scroll to position [559, 0]
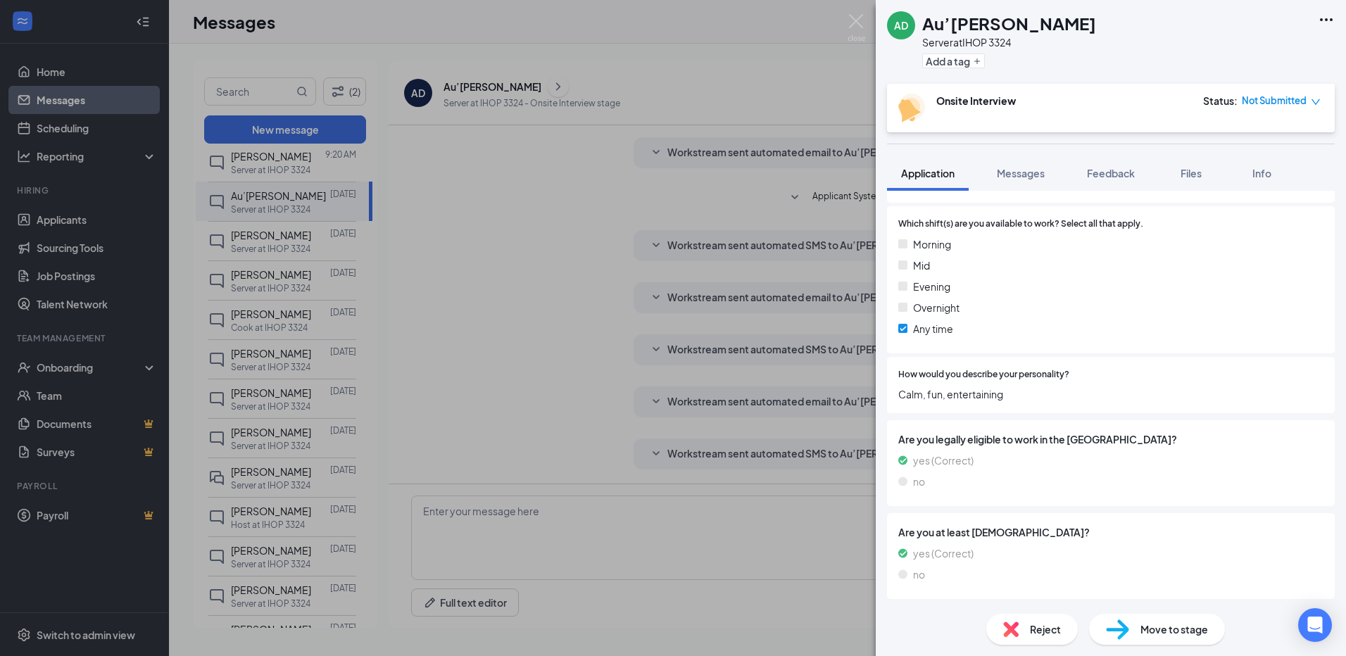
click at [704, 283] on div "AD Au’[PERSON_NAME] Server at IHOP 3324 Add a tag Onsite Interview Status : Not…" at bounding box center [673, 328] width 1346 height 656
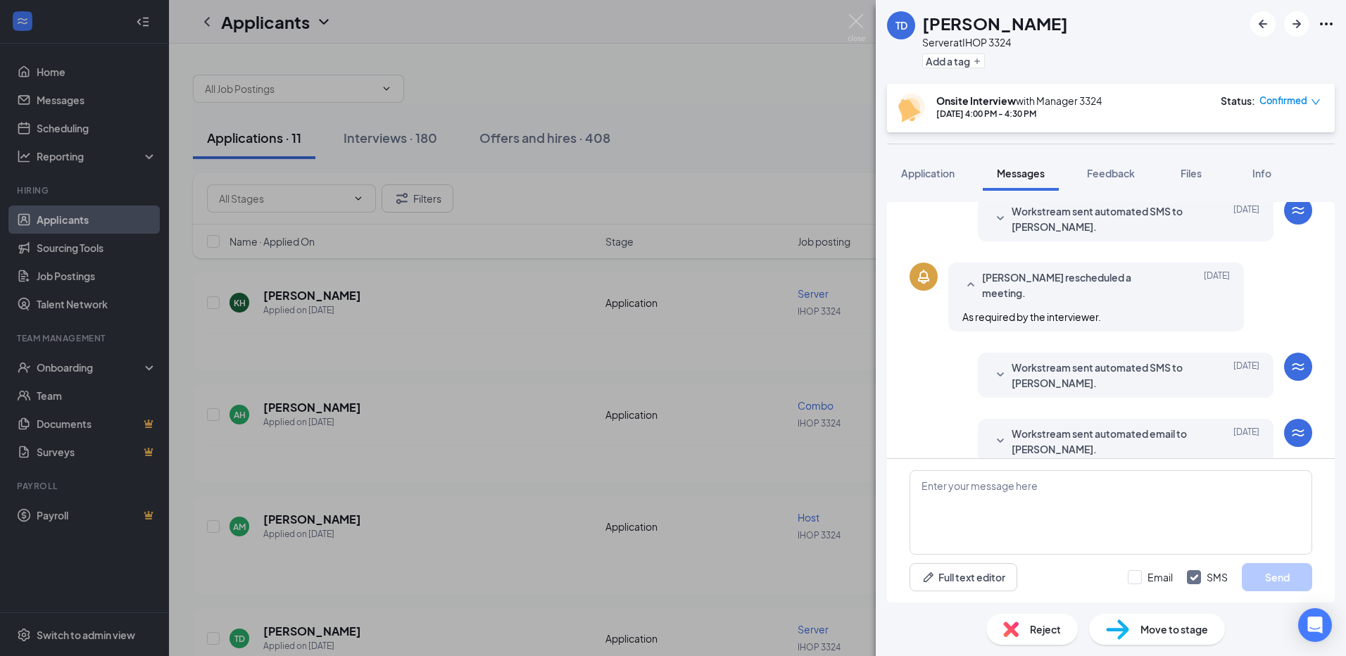
scroll to position [420, 0]
